Goal: Information Seeking & Learning: Learn about a topic

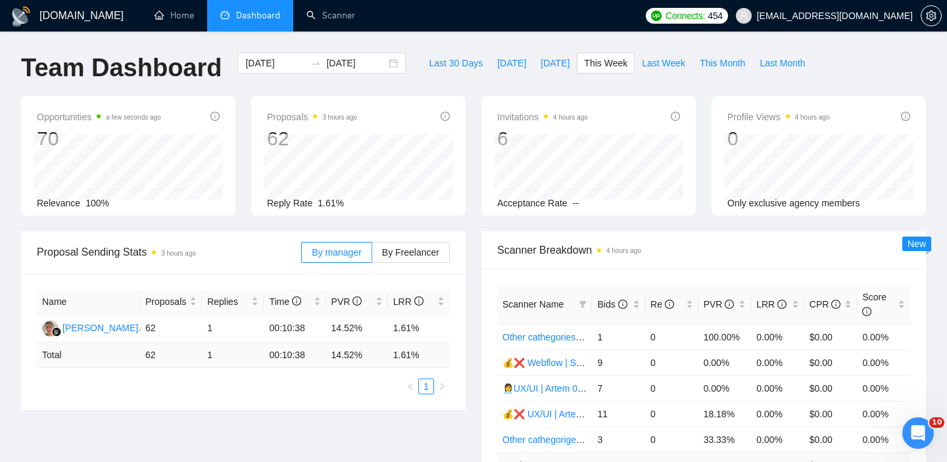
scroll to position [177, 0]
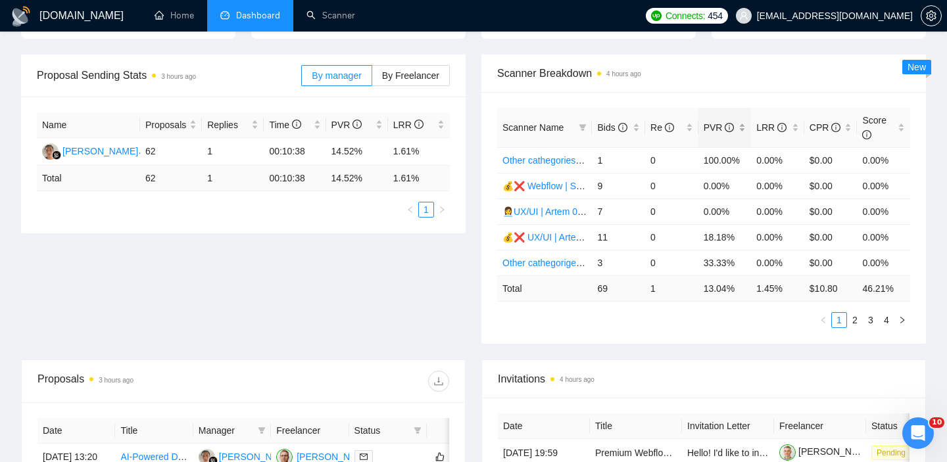
click at [743, 121] on div "PVR" at bounding box center [725, 127] width 43 height 14
click at [791, 120] on div "LRR" at bounding box center [777, 127] width 43 height 14
click at [798, 120] on div "LRR" at bounding box center [777, 127] width 43 height 14
click at [905, 322] on icon "right" at bounding box center [902, 320] width 8 height 8
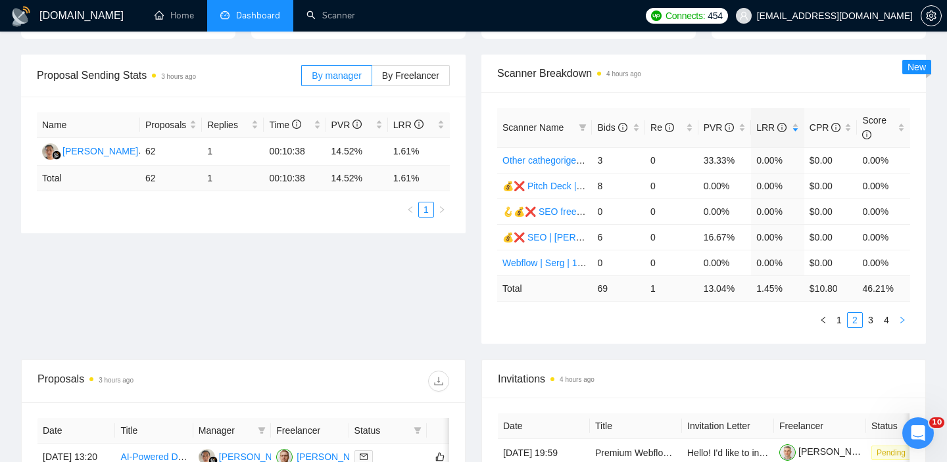
click at [905, 322] on icon "right" at bounding box center [902, 320] width 8 height 8
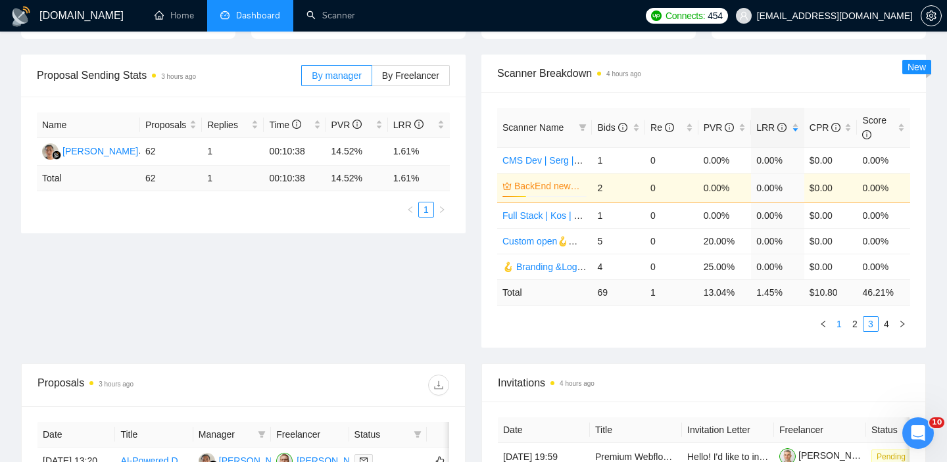
click at [840, 326] on link "1" at bounding box center [839, 324] width 14 height 14
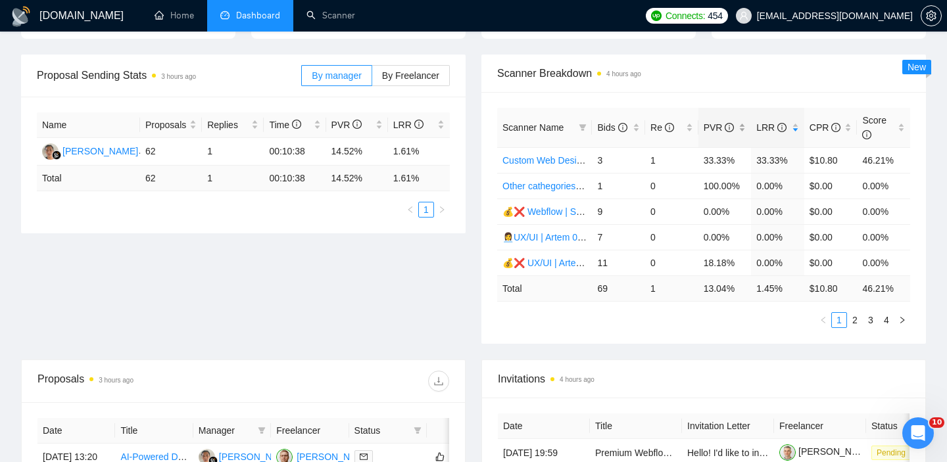
click at [744, 130] on div "PVR" at bounding box center [725, 127] width 43 height 14
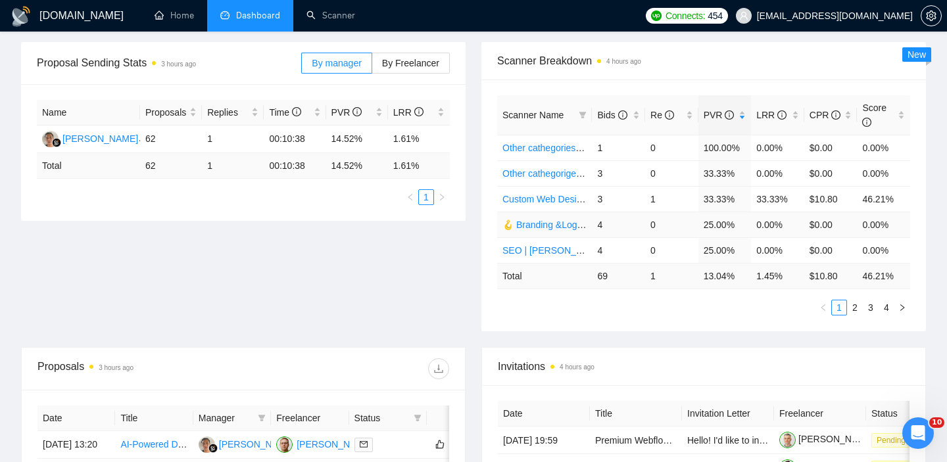
scroll to position [190, 0]
click at [902, 311] on icon "right" at bounding box center [902, 307] width 8 height 8
click at [838, 314] on li "1" at bounding box center [839, 307] width 16 height 16
